Goal: Obtain resource: Obtain resource

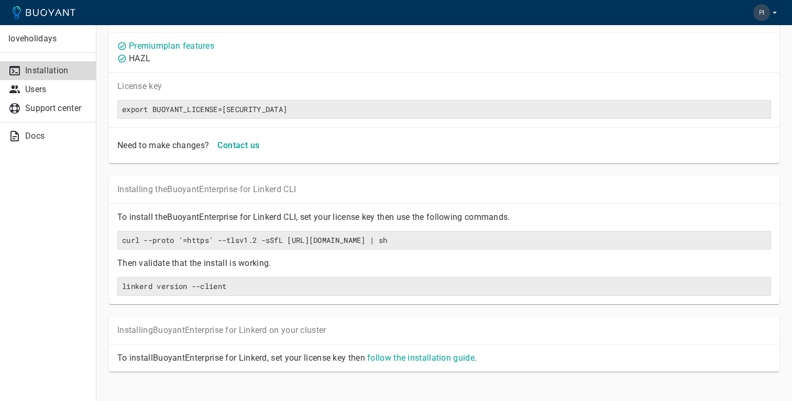
scroll to position [62, 0]
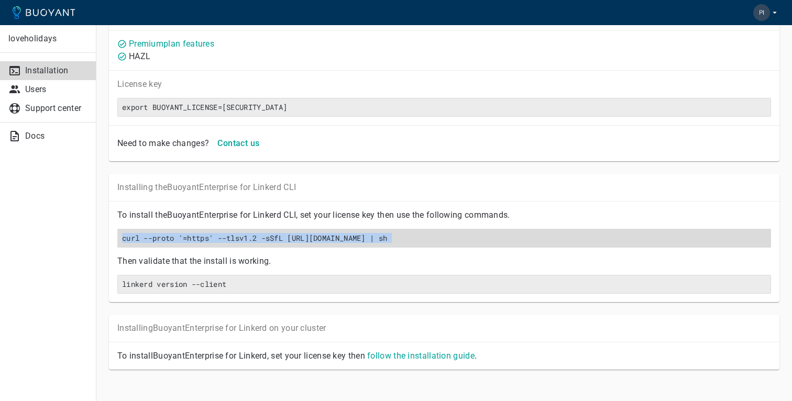
click at [421, 238] on h6 "curl --proto '=https' --tlsv1.2 -sSfL [URL][DOMAIN_NAME] | sh" at bounding box center [444, 238] width 644 height 9
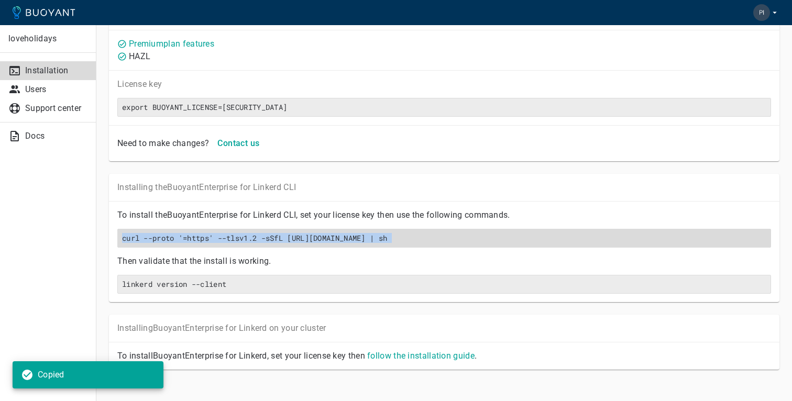
click at [421, 238] on h6 "curl --proto '=https' --tlsv1.2 -sSfL [URL][DOMAIN_NAME] | sh" at bounding box center [444, 238] width 644 height 9
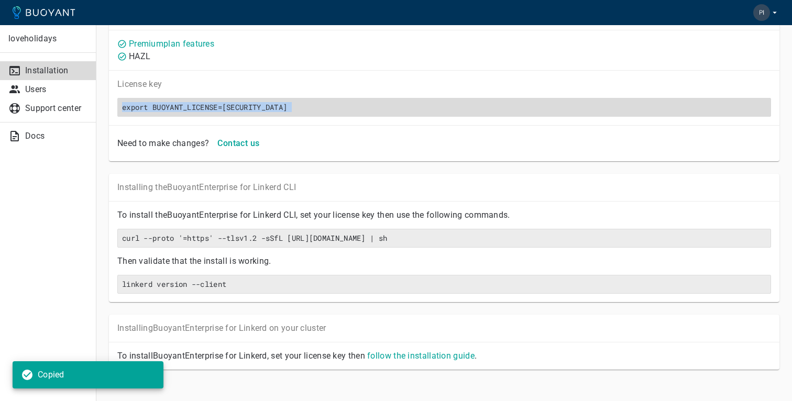
click at [255, 112] on h6 "export BUOYANT_LICENSE=[SECURITY_DATA]" at bounding box center [444, 107] width 644 height 9
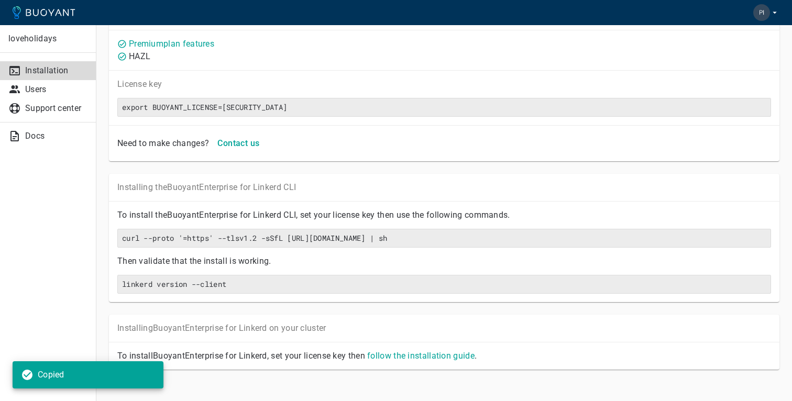
click at [471, 149] on div "Need to make changes? Contact us" at bounding box center [442, 141] width 658 height 23
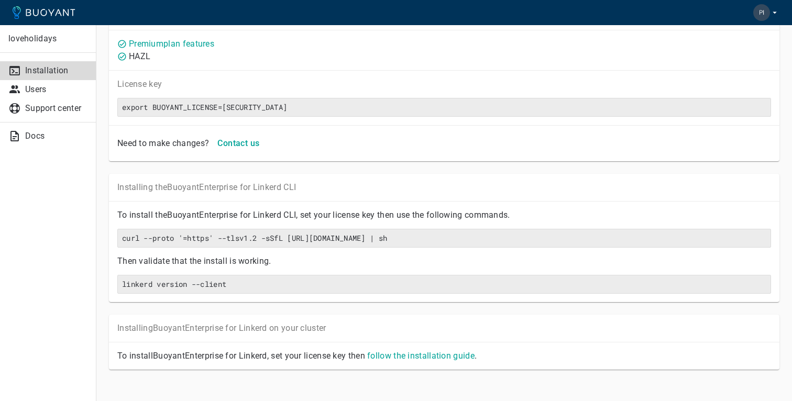
scroll to position [0, 2291]
drag, startPoint x: 677, startPoint y: 108, endPoint x: 791, endPoint y: 107, distance: 114.7
click at [791, 107] on div "Paid license Premium plan features HAZL License key export BUOYANT_LICENSE=[SEC…" at bounding box center [444, 201] width 696 height 422
click at [550, 163] on div "Installing the Buoyant Enterprise for Linkerd CLI To install the Buoyant Enterp…" at bounding box center [437, 231] width 683 height 141
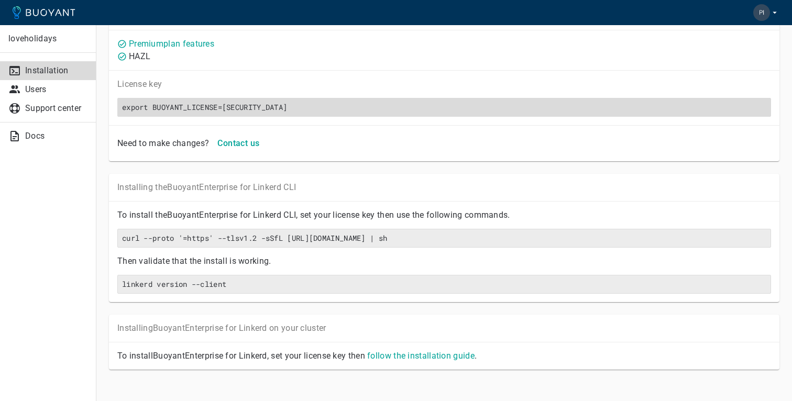
click at [213, 111] on h6 "export BUOYANT_LICENSE=[SECURITY_DATA]" at bounding box center [444, 107] width 644 height 9
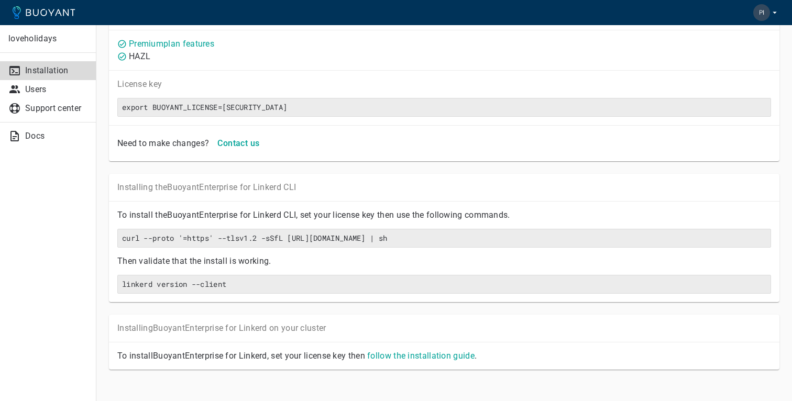
click at [218, 120] on div "License key export BUOYANT_LICENSE=[SECURITY_DATA]" at bounding box center [444, 97] width 670 height 55
drag, startPoint x: 210, startPoint y: 107, endPoint x: 81, endPoint y: 107, distance: 128.9
click at [81, 107] on div "loveholidays Installation Users Support center Docs Installation Paid license P…" at bounding box center [396, 175] width 792 height 474
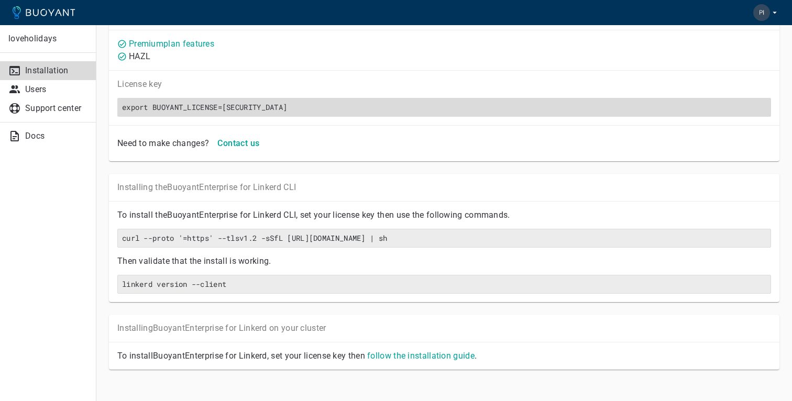
scroll to position [0, 0]
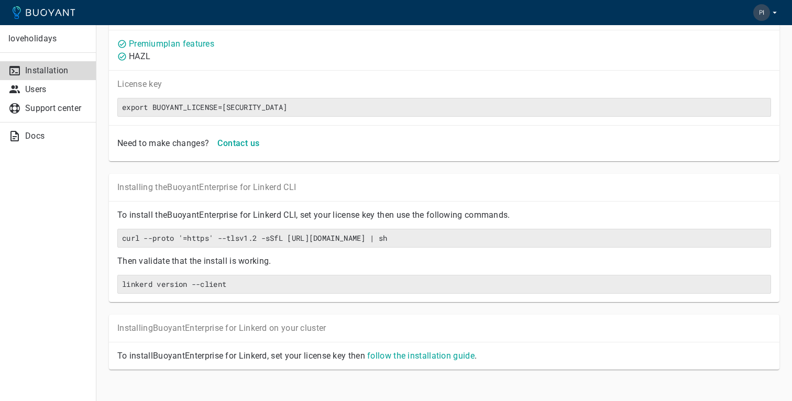
click at [277, 92] on div "export BUOYANT_LICENSE=[SECURITY_DATA]" at bounding box center [440, 103] width 662 height 27
drag, startPoint x: 228, startPoint y: 106, endPoint x: 791, endPoint y: 113, distance: 563.7
click at [791, 113] on div "Paid license Premium plan features HAZL License key export BUOYANT_LICENSE=[SEC…" at bounding box center [444, 201] width 696 height 422
copy h6 "[SECURITY_DATA]"
